Goal: Register for event/course

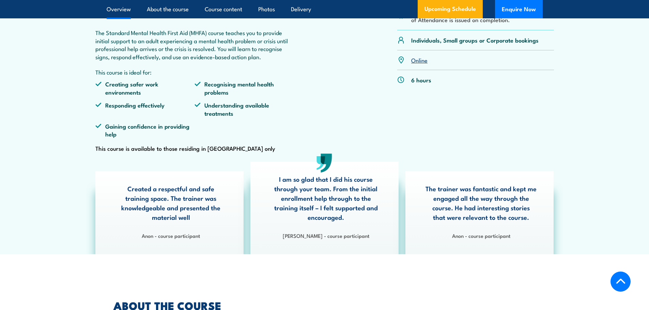
scroll to position [204, 0]
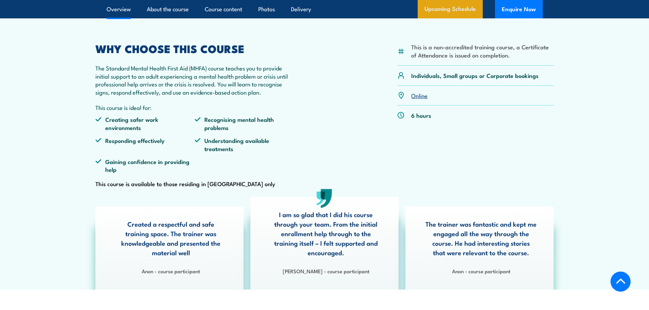
click at [461, 12] on link "Upcoming Schedule" at bounding box center [450, 9] width 65 height 18
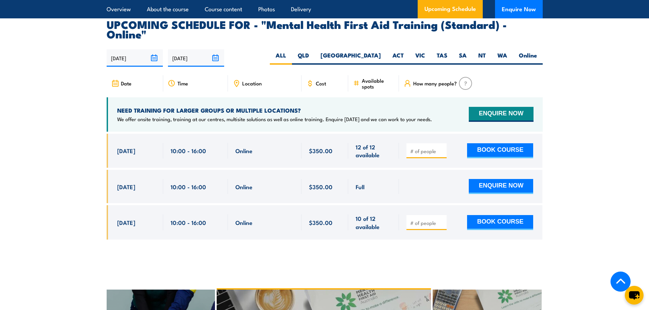
scroll to position [1399, 0]
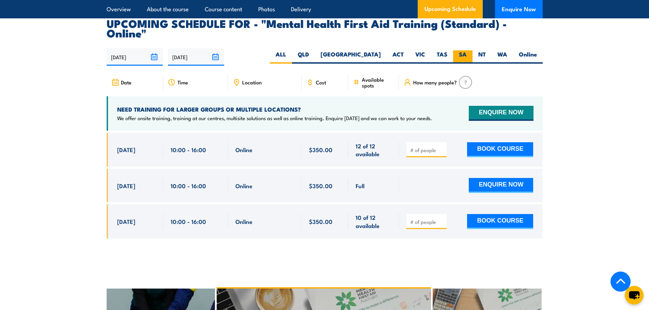
click at [463, 50] on label "SA" at bounding box center [462, 56] width 19 height 13
click at [467, 50] on input "SA" at bounding box center [469, 52] width 4 height 4
radio input "true"
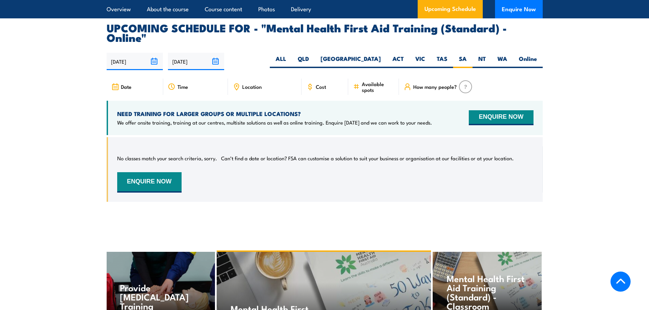
scroll to position [1399, 0]
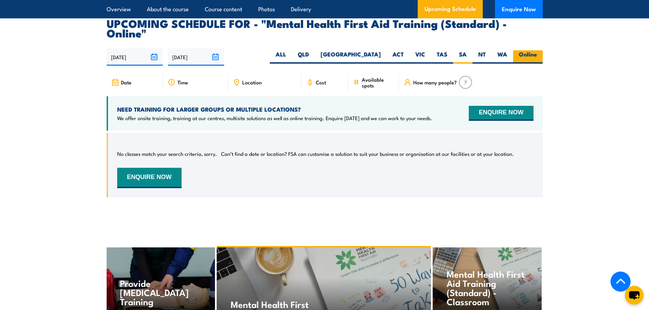
click at [531, 50] on label "Online" at bounding box center [528, 56] width 30 height 13
click at [537, 50] on input "Online" at bounding box center [539, 52] width 4 height 4
radio input "true"
